Goal: Task Accomplishment & Management: Use online tool/utility

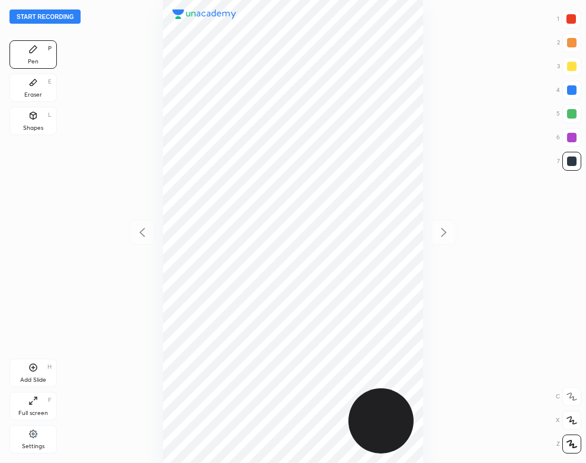
scroll to position [463, 396]
click at [60, 18] on button "Start recording" at bounding box center [44, 16] width 71 height 14
click at [28, 437] on div "Settings" at bounding box center [32, 439] width 47 height 28
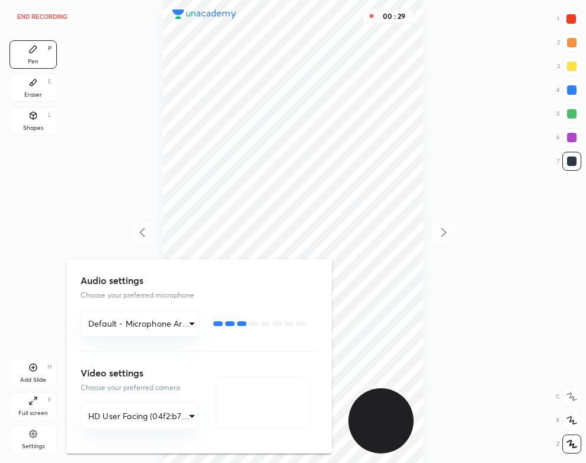
click at [129, 79] on div at bounding box center [293, 231] width 586 height 463
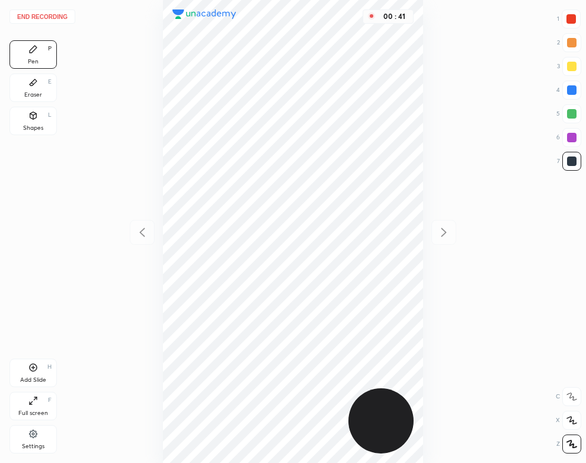
click at [128, 87] on div "00 : 41" at bounding box center [293, 231] width 396 height 463
click at [36, 379] on div "Add Slide" at bounding box center [33, 380] width 26 height 6
click at [141, 239] on icon at bounding box center [142, 232] width 14 height 14
click at [443, 231] on icon at bounding box center [444, 232] width 14 height 14
click at [30, 377] on div "Add Slide" at bounding box center [33, 380] width 26 height 6
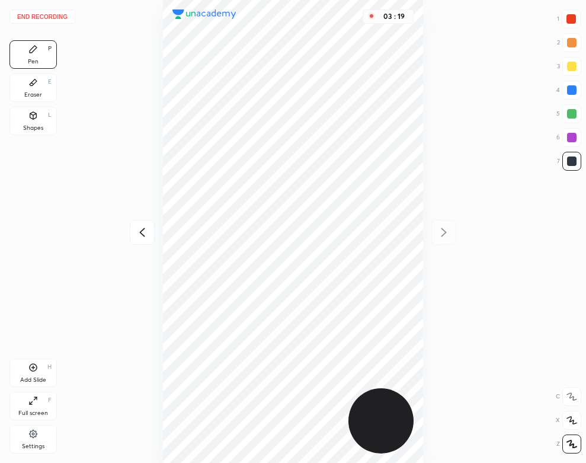
click at [47, 16] on button "End recording" at bounding box center [42, 16] width 66 height 14
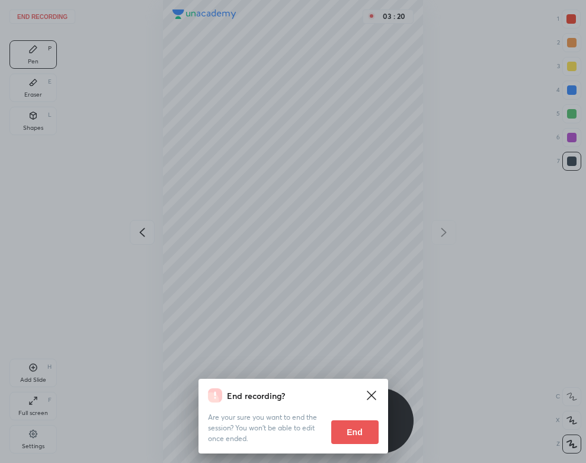
click at [353, 421] on button "End" at bounding box center [354, 432] width 47 height 24
